Goal: Task Accomplishment & Management: Manage account settings

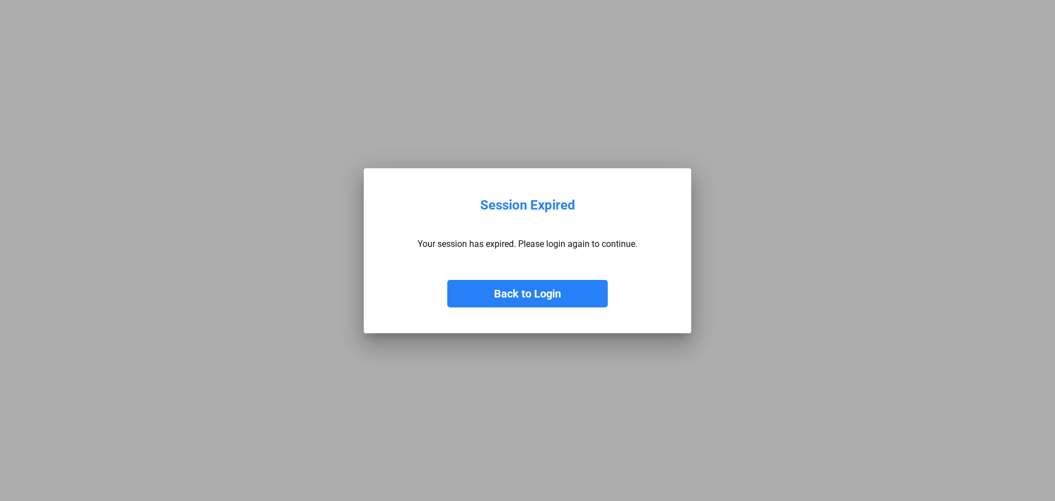
click at [547, 303] on button "Back to Login" at bounding box center [527, 293] width 161 height 27
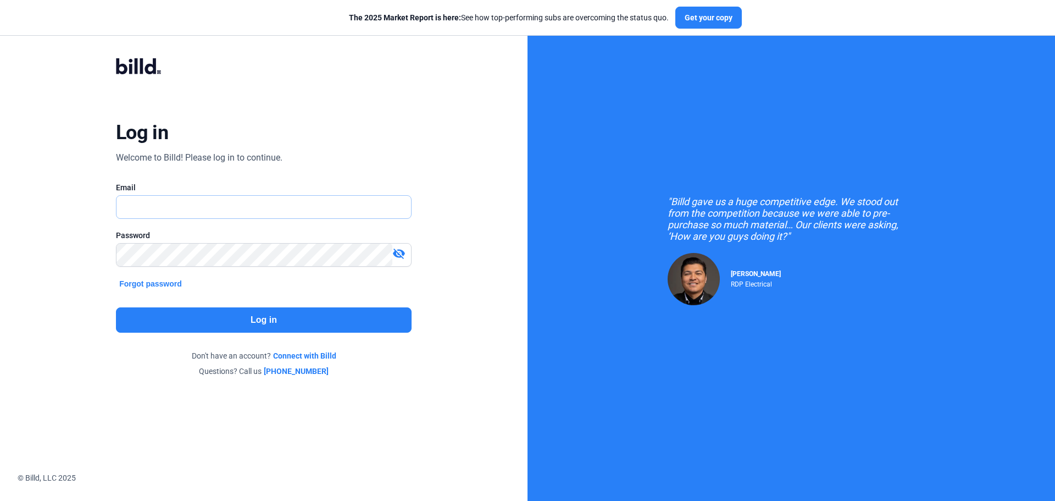
type input "[EMAIL_ADDRESS][DOMAIN_NAME]"
click at [153, 323] on button "Log in" at bounding box center [264, 319] width 296 height 25
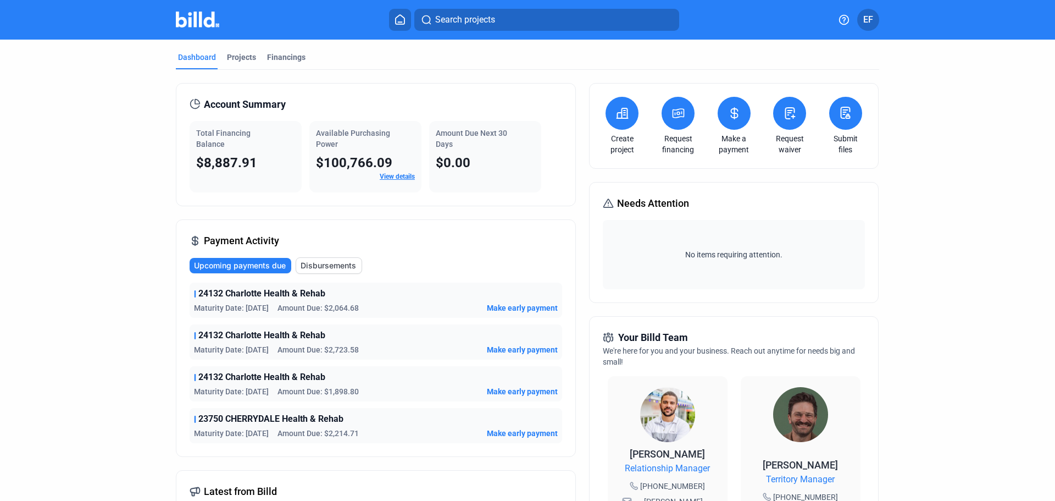
click at [248, 264] on span "Upcoming payments due" at bounding box center [240, 265] width 92 height 11
click at [247, 264] on span "Upcoming payments due" at bounding box center [240, 265] width 92 height 11
click at [236, 57] on div "Projects" at bounding box center [241, 57] width 29 height 11
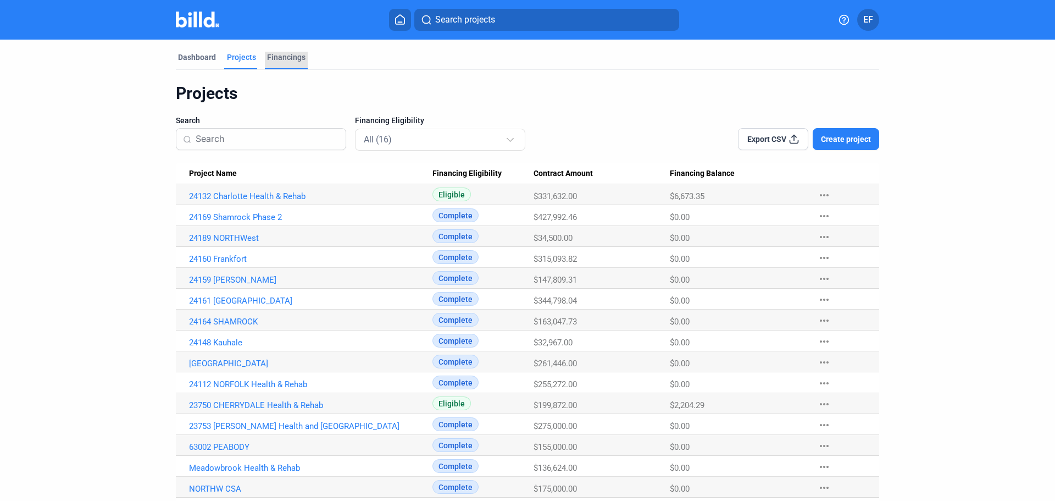
click at [287, 58] on div "Financings" at bounding box center [286, 57] width 38 height 11
